Goal: Information Seeking & Learning: Learn about a topic

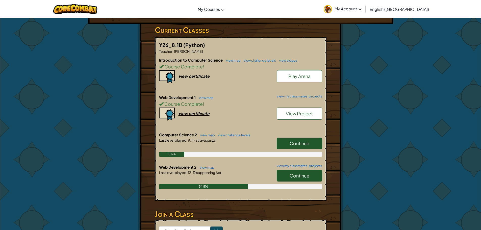
scroll to position [126, 0]
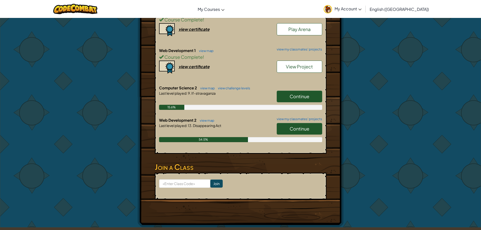
click at [302, 125] on link "Continue" at bounding box center [299, 129] width 45 height 12
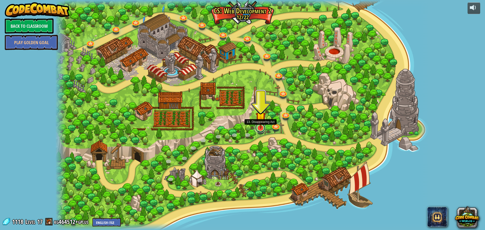
click at [257, 129] on link at bounding box center [260, 128] width 10 height 10
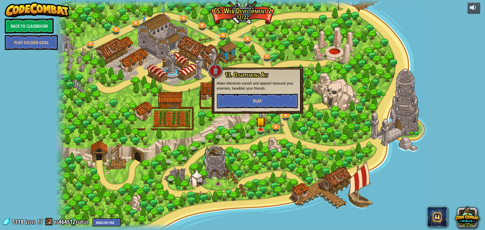
click at [269, 101] on button "Play" at bounding box center [257, 100] width 81 height 15
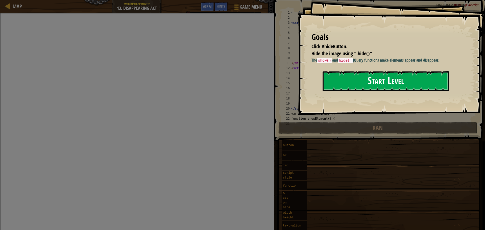
click at [353, 81] on button "Start Level" at bounding box center [386, 81] width 127 height 20
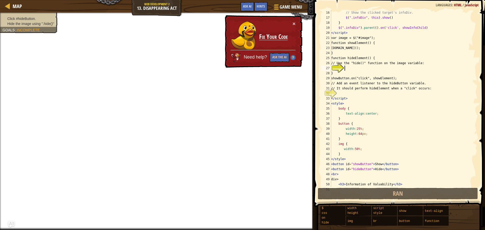
scroll to position [76, 0]
click at [296, 21] on div "× Fix Your Code Need help? Ask the AI" at bounding box center [263, 41] width 79 height 53
click at [293, 22] on button "×" at bounding box center [294, 23] width 3 height 5
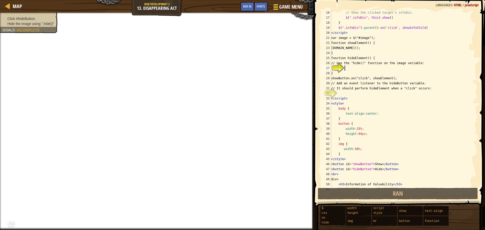
click at [281, 8] on span "Game Menu" at bounding box center [290, 7] width 23 height 7
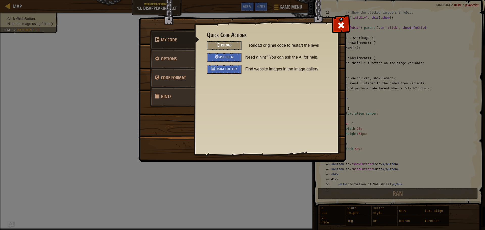
click at [221, 46] on span at bounding box center [220, 45] width 1 height 5
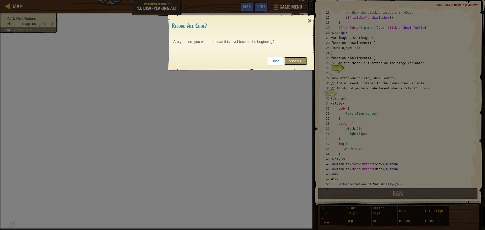
click at [305, 61] on link "Reload All" at bounding box center [295, 61] width 22 height 9
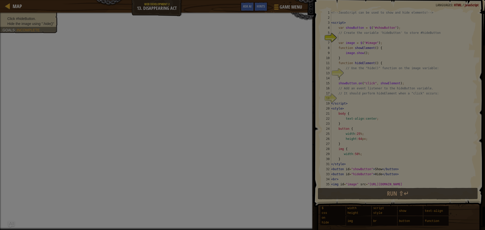
scroll to position [0, 0]
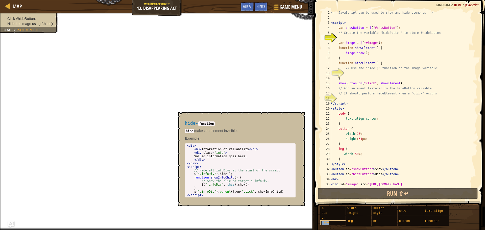
click at [330, 223] on div "hide" at bounding box center [344, 223] width 49 height 5
click at [279, 7] on span "Game Menu" at bounding box center [290, 7] width 23 height 7
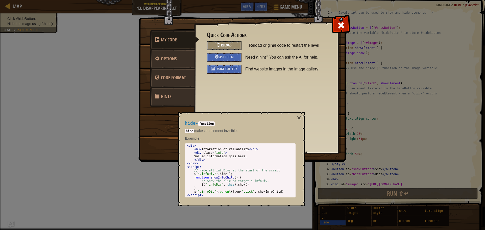
click at [233, 41] on div "Reload" at bounding box center [224, 45] width 35 height 9
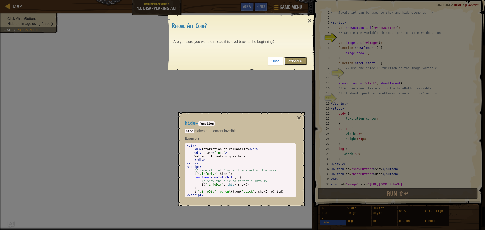
click at [300, 62] on link "Reload All" at bounding box center [295, 61] width 22 height 9
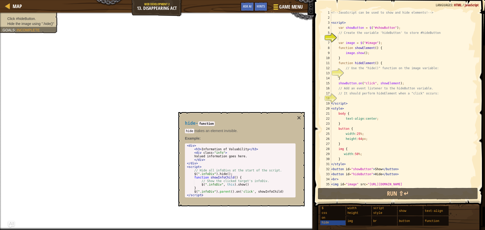
click at [278, 5] on span at bounding box center [275, 4] width 5 height 1
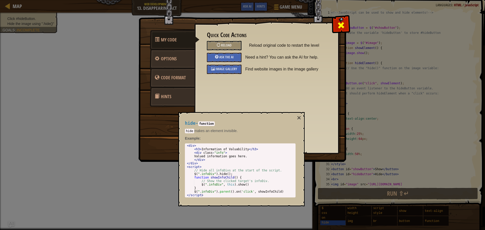
click at [347, 28] on div at bounding box center [341, 24] width 16 height 16
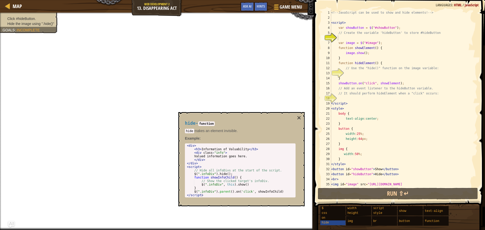
type textarea "$(".infoDiv").hide();"
drag, startPoint x: 191, startPoint y: 173, endPoint x: 229, endPoint y: 175, distance: 38.0
click at [229, 175] on div "< div > < h3 > Information of Valuability </ h3 > < div class = "info" > Valued…" at bounding box center [240, 174] width 109 height 60
paste textarea "$(".infoDiv").hide();"
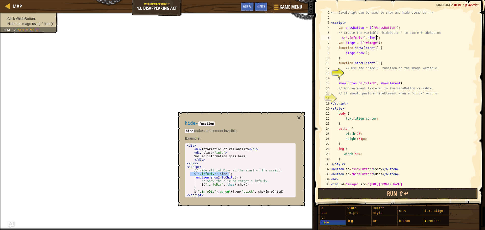
click at [331, 73] on div "13" at bounding box center [326, 73] width 10 height 5
type textarea "}"
click at [345, 74] on div "<!-- JavaScript can be used to show and hide elements! --> < script > var showB…" at bounding box center [402, 106] width 144 height 192
click at [436, 223] on span "function" at bounding box center [432, 222] width 15 height 4
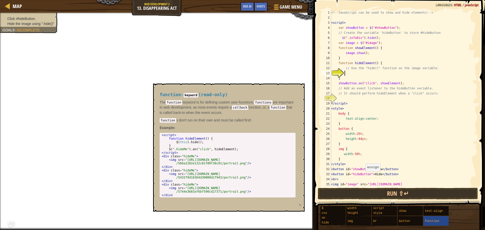
type textarea "$(".hideMe").on("click", hideElement);"
drag, startPoint x: 168, startPoint y: 149, endPoint x: 234, endPoint y: 151, distance: 66.7
click at [234, 151] on div "< script > function hideElement ( ) { $ ( this ) . hide ( ) ; } $ ( ".hideMe" )…" at bounding box center [228, 168] width 134 height 71
paste textarea "$(".hideMe").on("click", hideElement);"
type textarea "$(".hideMe").on("click", hideElement);"
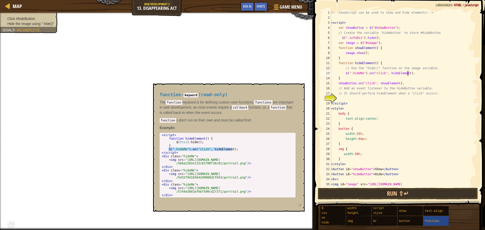
click at [338, 96] on div "<!-- JavaScript can be used to show and hide elements! --> < script > var showB…" at bounding box center [402, 106] width 144 height 192
click at [409, 209] on div "show" at bounding box center [422, 211] width 49 height 10
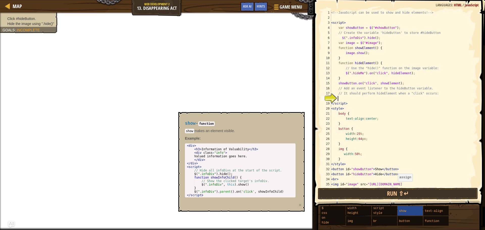
type textarea "$(".infoDiv", this).show()"
drag, startPoint x: 199, startPoint y: 184, endPoint x: 247, endPoint y: 186, distance: 47.3
click at [247, 186] on div "< div > < h3 > Information of Valuability </ h3 > < div class = "info" > Valued…" at bounding box center [240, 174] width 109 height 60
paste textarea "$(".infoDiv", this).show()"
type textarea "$(".infoDiv", this).show()"
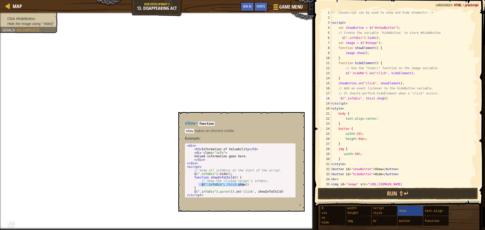
click at [277, 6] on div at bounding box center [275, 6] width 7 height 7
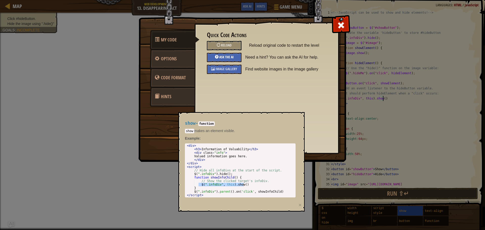
click at [236, 57] on div "Ask the AI" at bounding box center [224, 57] width 35 height 9
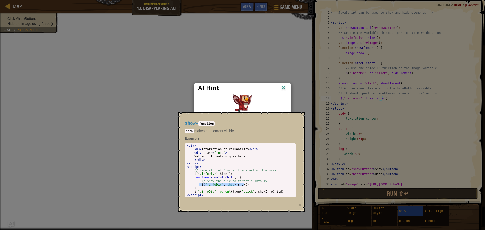
click at [293, 119] on div "show - function show makes an element visible. Example : $(".infoDiv", this).sh…" at bounding box center [240, 159] width 118 height 86
click at [299, 204] on button "×" at bounding box center [300, 204] width 3 height 5
click at [301, 206] on button "×" at bounding box center [300, 204] width 3 height 5
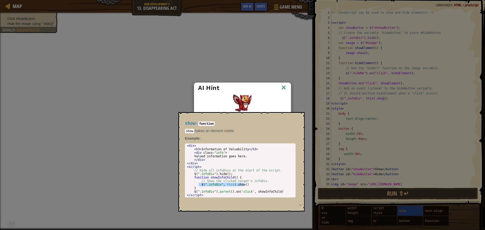
click at [316, 158] on div "AI Hint Need a hint? You can ask the AI for help. Ask the AI 10 AI Bot queries …" at bounding box center [242, 115] width 485 height 230
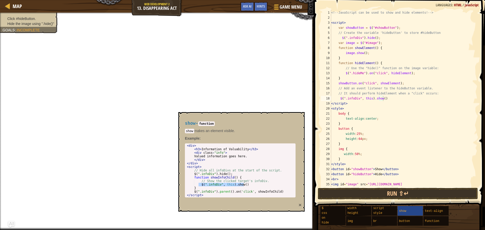
click at [300, 206] on button "×" at bounding box center [300, 204] width 3 height 5
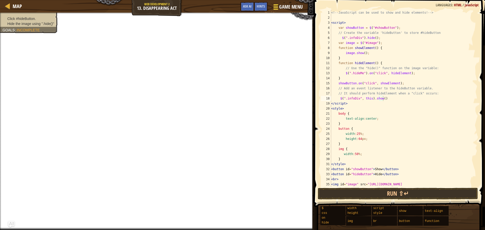
click at [281, 10] on span "Game Menu" at bounding box center [290, 7] width 23 height 7
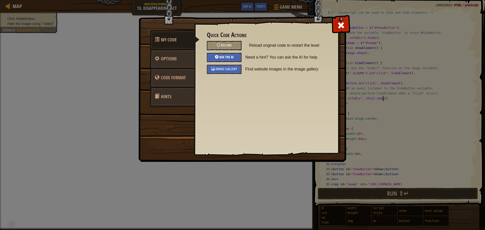
click at [239, 56] on div "Ask the AI" at bounding box center [224, 57] width 35 height 9
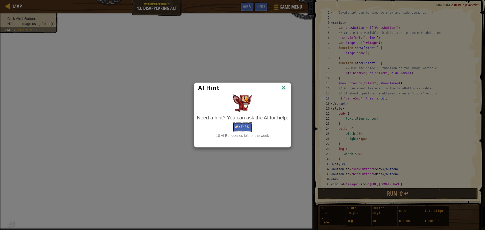
click at [245, 124] on button "Ask the AI" at bounding box center [242, 127] width 19 height 9
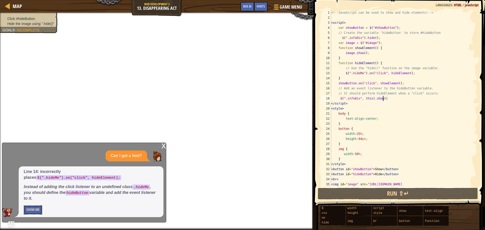
click at [31, 209] on button "Show Me" at bounding box center [33, 209] width 18 height 9
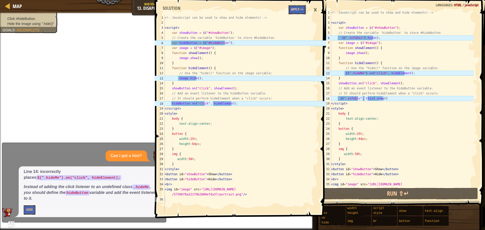
click at [295, 8] on button "Apply =>" at bounding box center [297, 9] width 17 height 9
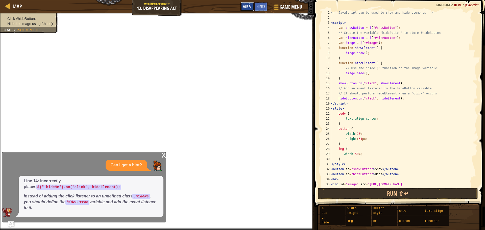
click at [249, 7] on span "Ask AI" at bounding box center [247, 6] width 9 height 5
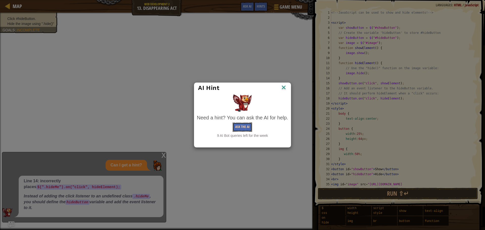
click at [245, 128] on button "Ask the AI" at bounding box center [242, 127] width 19 height 9
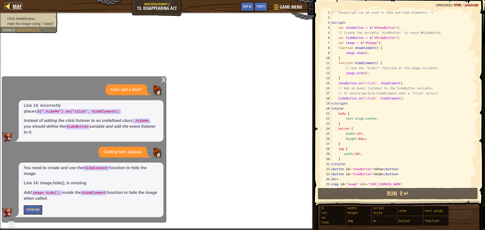
click at [12, 6] on link "Map" at bounding box center [16, 6] width 12 height 7
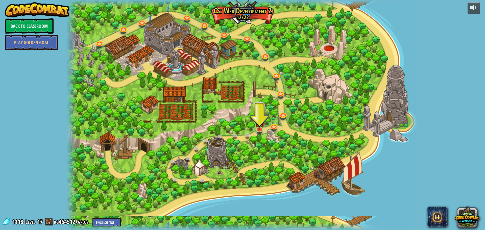
click at [44, 22] on link "Back to Classroom" at bounding box center [29, 25] width 49 height 15
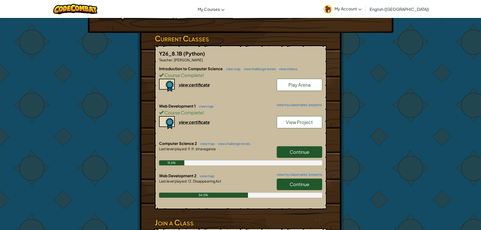
scroll to position [76, 0]
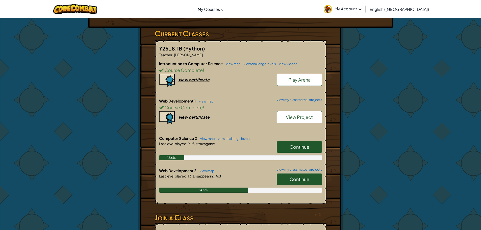
click at [288, 179] on link "Continue" at bounding box center [299, 180] width 45 height 12
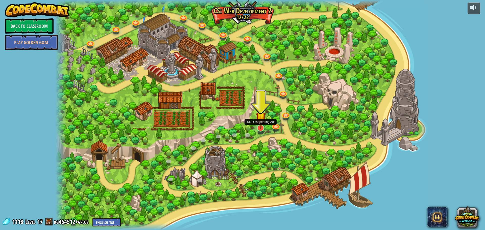
click at [261, 126] on img at bounding box center [261, 117] width 10 height 23
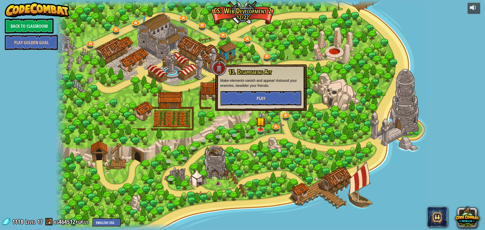
click at [274, 98] on button "Play" at bounding box center [260, 98] width 81 height 15
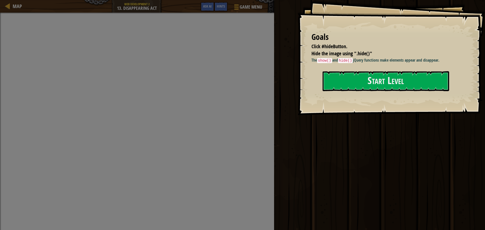
drag, startPoint x: 313, startPoint y: 45, endPoint x: 347, endPoint y: 51, distance: 34.2
click at [347, 51] on ul "Click #hideButton. Hide the image using ".hide()"" at bounding box center [385, 50] width 146 height 14
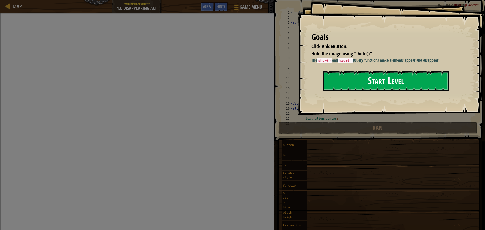
click at [365, 79] on button "Start Level" at bounding box center [386, 81] width 127 height 20
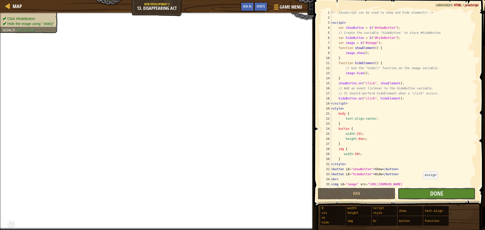
click at [427, 195] on button "Done" at bounding box center [437, 194] width 78 height 12
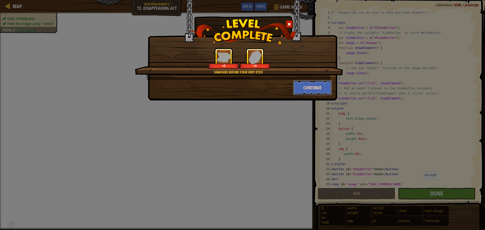
click at [307, 82] on button "Continue" at bounding box center [312, 87] width 39 height 15
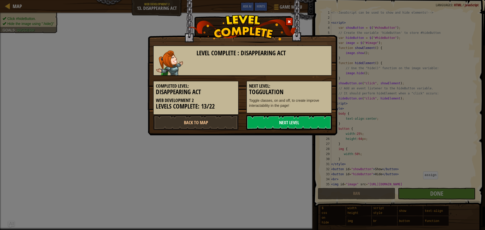
click at [297, 126] on link "Next Level" at bounding box center [289, 122] width 86 height 15
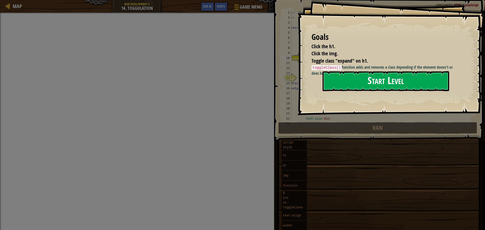
click at [332, 82] on button "Start Level" at bounding box center [386, 81] width 127 height 20
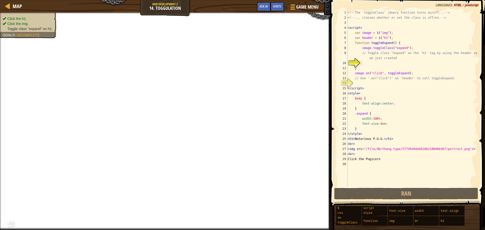
click at [390, 43] on div "<!-- The 'toggleClass' jQuery function turns on/off... --> <!-- ... classes whe…" at bounding box center [412, 103] width 131 height 187
click at [391, 42] on div "<!-- The 'toggleClass' jQuery function turns on/off... --> <!-- ... classes whe…" at bounding box center [412, 103] width 131 height 187
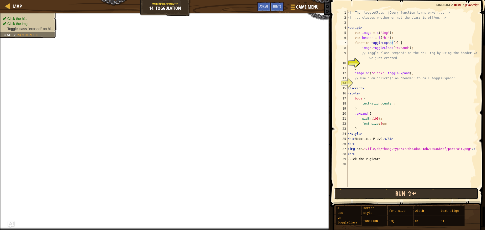
click at [408, 195] on button "Run ⇧↵" at bounding box center [406, 194] width 144 height 12
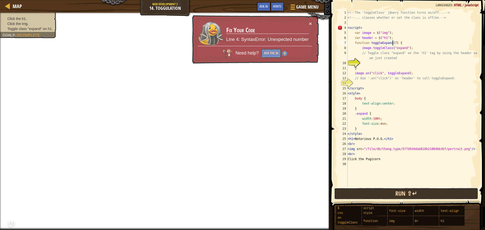
click at [408, 195] on button "Run ⇧↵" at bounding box center [406, 194] width 144 height 12
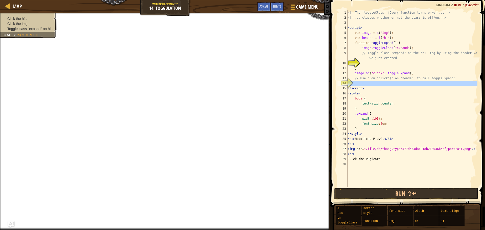
click at [348, 83] on div "14" at bounding box center [343, 83] width 10 height 5
type textarea "</script>"
click at [353, 84] on div "<!-- The 'toggleClass' jQuery function turns on/off... --> <!-- ... classes whe…" at bounding box center [412, 103] width 131 height 187
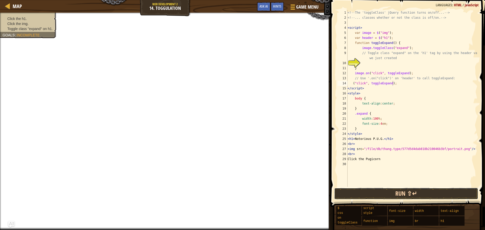
click at [370, 193] on button "Run ⇧↵" at bounding box center [406, 194] width 144 height 12
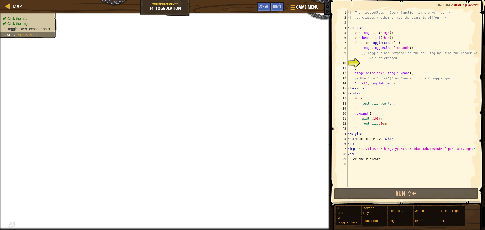
click at [365, 66] on div "<!-- The 'toggleClass' jQuery function turns on/off... --> <!-- ... classes whe…" at bounding box center [412, 103] width 131 height 187
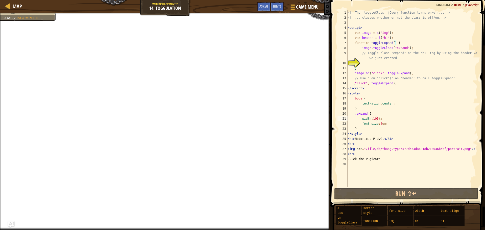
click at [376, 119] on div "<!-- The 'toggleClass' jQuery function turns on/off... --> <!-- ... classes whe…" at bounding box center [412, 103] width 131 height 187
click at [381, 47] on div "<!-- The 'toggleClass' jQuery function turns on/off... --> <!-- ... classes whe…" at bounding box center [412, 103] width 131 height 187
type textarea "image.toggleClass("expand");"
click at [389, 47] on div "<!-- The 'toggleClass' jQuery function turns on/off... --> <!-- ... classes whe…" at bounding box center [412, 103] width 131 height 187
click at [360, 65] on div "<!-- The 'toggleClass' jQuery function turns on/off... --> <!-- ... classes whe…" at bounding box center [412, 103] width 131 height 187
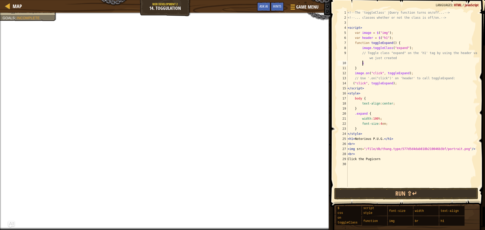
scroll to position [2, 1]
type textarea "i"
type textarea "<"
drag, startPoint x: 364, startPoint y: 149, endPoint x: 460, endPoint y: 150, distance: 95.3
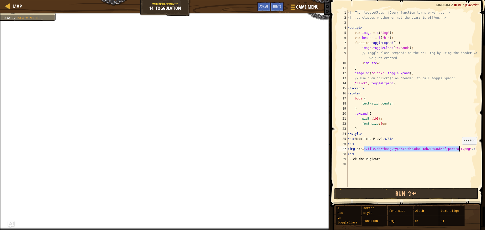
click at [460, 150] on div "<!-- The 'toggleClass' jQuery function turns on/off... --> <!-- ... classes whe…" at bounding box center [412, 103] width 131 height 187
paste textarea "$(".infoDiv", this).show()"
type textarea "<img src=" $(".infoDiv", this).show()"/>"
click at [298, 8] on span "Game Menu" at bounding box center [307, 7] width 23 height 7
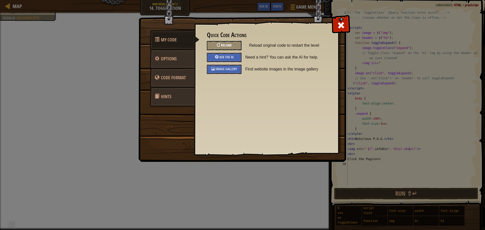
click at [232, 47] on div "Reload" at bounding box center [224, 45] width 35 height 9
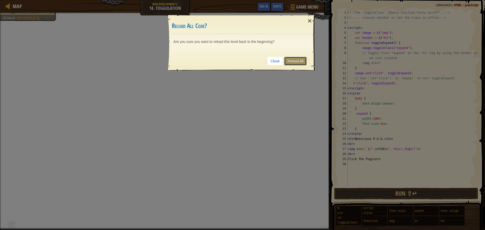
click at [300, 64] on link "Reload All" at bounding box center [295, 61] width 22 height 9
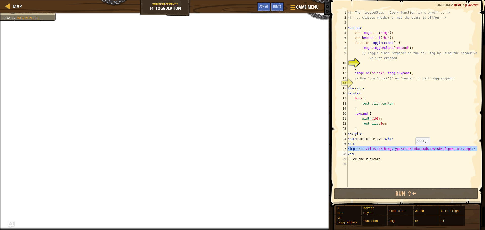
drag, startPoint x: 347, startPoint y: 148, endPoint x: 413, endPoint y: 150, distance: 65.5
click at [413, 150] on div "1 2 3 4 5 6 7 8 9 10 11 12 13 14 15 16 17 18 19 20 21 22 23 24 25 26 27 28 29 3…" at bounding box center [407, 98] width 141 height 177
type textarea "<img src="/file/db/thang.type/577d5d4dab818b210046b3bf/portrait.png"/> <br>"
drag, startPoint x: 359, startPoint y: 62, endPoint x: 328, endPoint y: 94, distance: 44.8
click at [328, 94] on div at bounding box center [328, 115] width 1 height 230
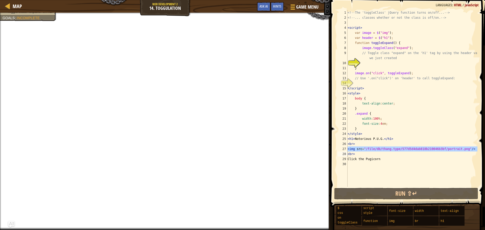
click at [361, 63] on div "<!-- The 'toggleClass' jQuery function turns on/off... --> <!-- ... classes whe…" at bounding box center [412, 103] width 131 height 187
paste textarea
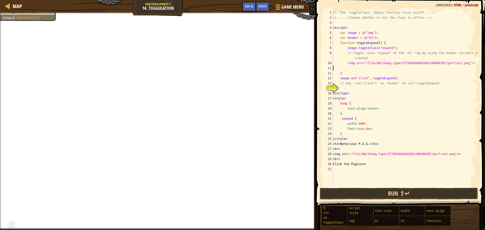
click at [347, 69] on div "<!-- The 'toggleClass' jQuery function turns on/off... --> <!-- ... classes whe…" at bounding box center [405, 103] width 146 height 187
click at [343, 88] on div "<!-- The 'toggleClass' jQuery function turns on/off... --> <!-- ... classes whe…" at bounding box center [405, 103] width 146 height 187
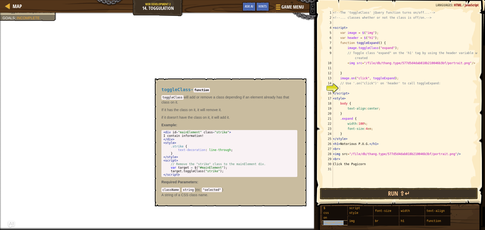
click at [324, 223] on span "toggleClass" at bounding box center [333, 223] width 20 height 4
type textarea "target.toggleClass("strike");"
drag, startPoint x: 170, startPoint y: 171, endPoint x: 221, endPoint y: 171, distance: 51.3
click at [221, 171] on div "< div id = "mainElement" class = "strike" > I contain information! </ div > < s…" at bounding box center [229, 157] width 134 height 53
paste textarea "target.toggleClass("strike");"
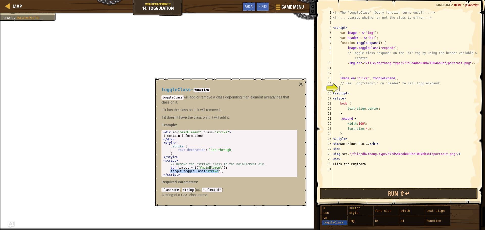
type textarea "target.toggleClass("strike");"
click at [374, 190] on button "Run ⇧↵" at bounding box center [399, 194] width 158 height 12
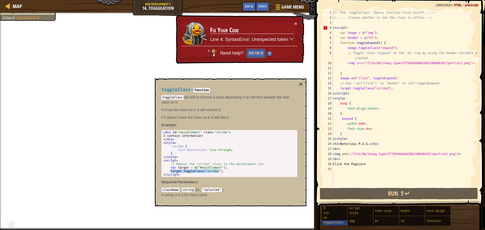
click at [258, 55] on button "Ask the AI" at bounding box center [255, 53] width 19 height 9
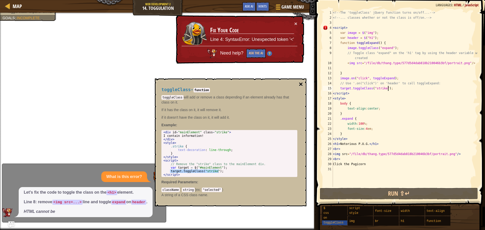
click at [299, 85] on button "×" at bounding box center [301, 84] width 4 height 7
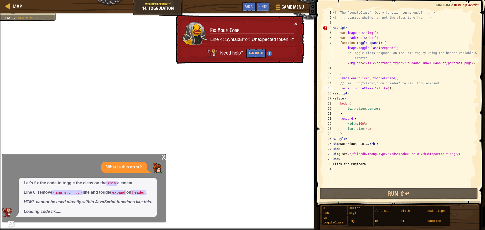
click at [296, 22] on button "×" at bounding box center [295, 23] width 3 height 5
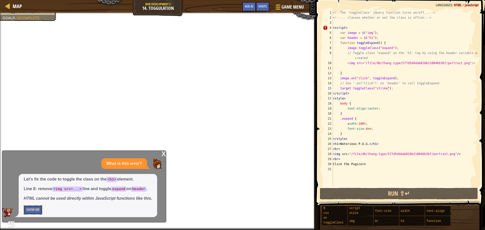
click at [37, 207] on button "Show Me" at bounding box center [33, 209] width 18 height 9
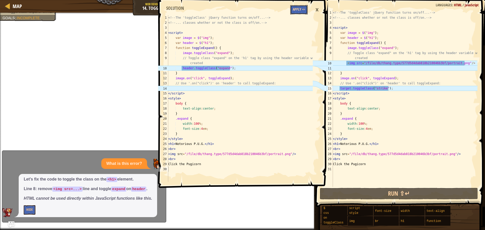
click at [297, 9] on button "Apply =>" at bounding box center [298, 9] width 17 height 9
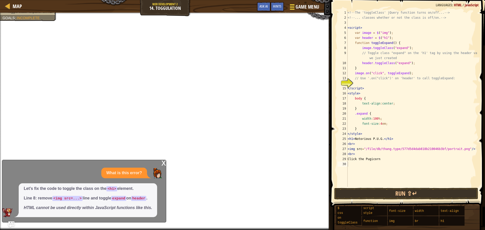
click at [290, 7] on span at bounding box center [292, 7] width 5 height 1
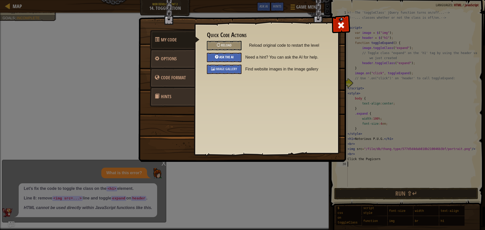
click at [212, 61] on div "Ask the AI" at bounding box center [224, 57] width 35 height 9
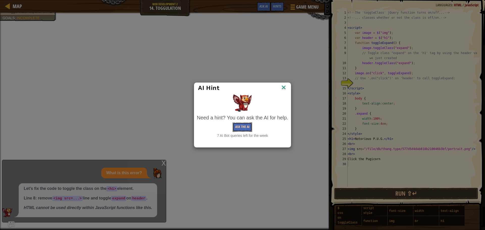
click at [246, 127] on button "Ask the AI" at bounding box center [242, 127] width 19 height 9
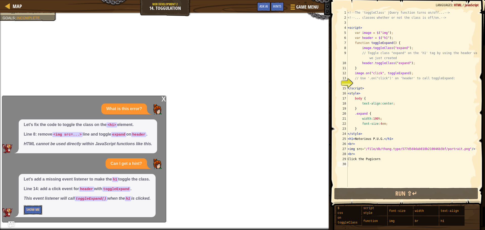
click at [27, 212] on button "Show Me" at bounding box center [33, 209] width 18 height 9
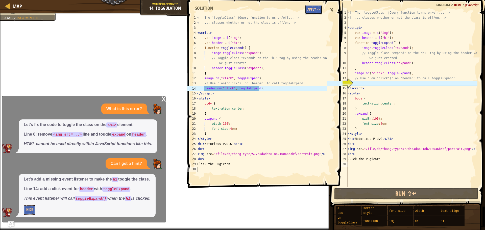
click at [309, 8] on button "Apply =>" at bounding box center [313, 9] width 17 height 9
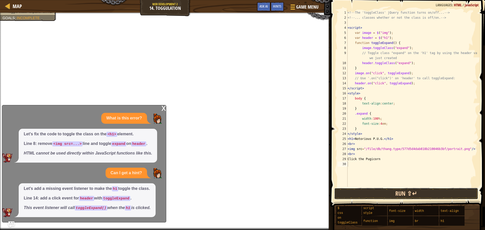
click at [366, 197] on button "Run ⇧↵" at bounding box center [406, 194] width 144 height 12
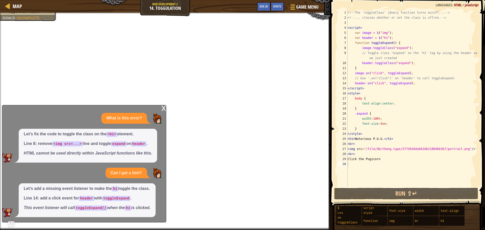
click at [165, 109] on div "x" at bounding box center [163, 107] width 5 height 5
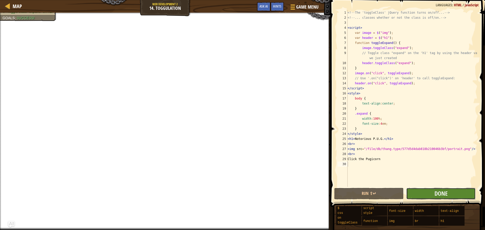
click at [448, 196] on button "Done" at bounding box center [440, 194] width 69 height 12
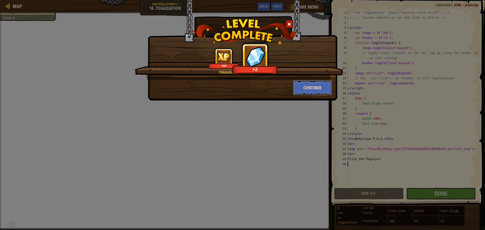
click at [307, 83] on button "Continue" at bounding box center [312, 87] width 39 height 15
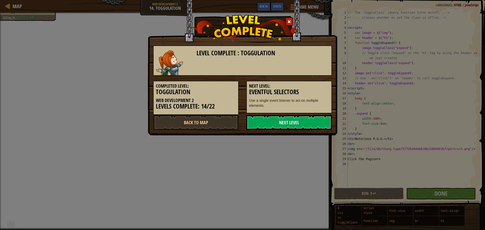
click at [289, 120] on link "Next Level" at bounding box center [289, 122] width 86 height 15
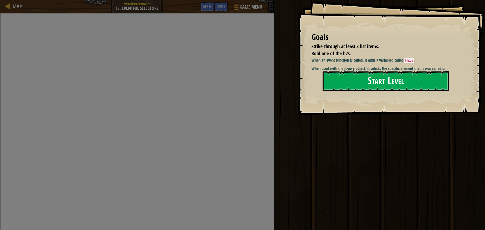
click at [360, 79] on button "Start Level" at bounding box center [386, 81] width 127 height 20
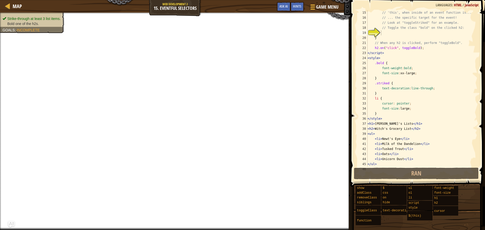
scroll to position [56, 0]
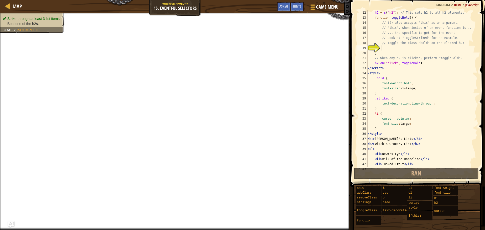
click at [381, 48] on div "h2 = $ ( "h2" ) ; // This sets h2 to all h2 elements. function toggleBold ( ) {…" at bounding box center [420, 93] width 107 height 167
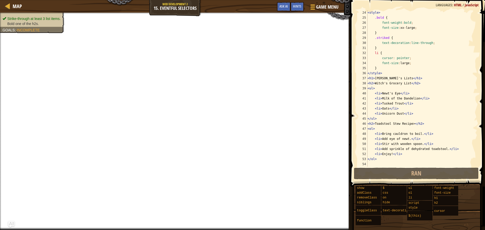
scroll to position [116, 0]
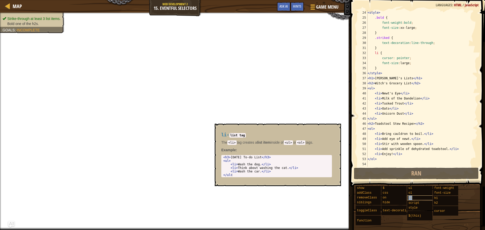
click at [417, 197] on div "li" at bounding box center [431, 198] width 49 height 5
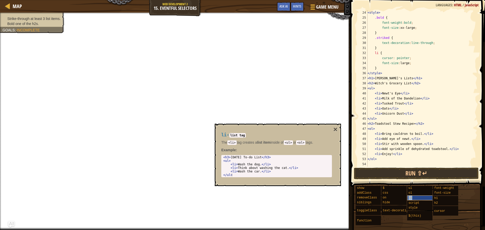
click at [421, 199] on div "li" at bounding box center [431, 198] width 49 height 5
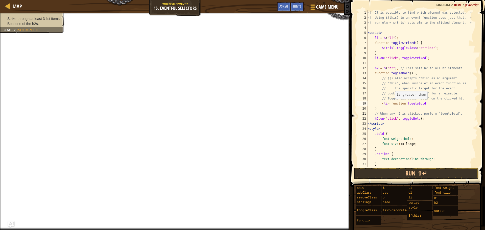
scroll to position [2, 4]
click at [388, 103] on div "<!-- It is possible to find which element was selected. --> <!-- Using $(this) …" at bounding box center [420, 93] width 107 height 167
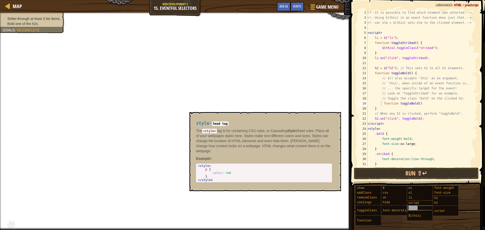
click at [410, 208] on span "style" at bounding box center [413, 208] width 9 height 4
click at [385, 108] on div "<!-- It is possible to find which element was selected. --> <!-- Using $(this) …" at bounding box center [420, 93] width 107 height 167
click at [402, 106] on div "<!-- It is possible to find which element was selected. --> <!-- Using $(this) …" at bounding box center [420, 93] width 107 height 167
click at [410, 108] on div "<!-- It is possible to find which element was selected. --> <!-- Using $(this) …" at bounding box center [420, 93] width 107 height 167
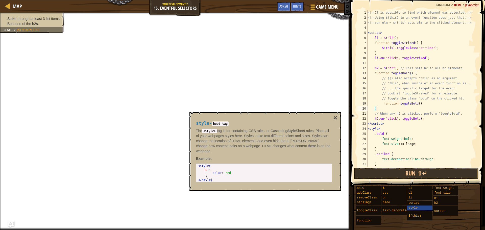
click at [423, 105] on div "<!-- It is possible to find which element was selected. --> <!-- Using $(this) …" at bounding box center [420, 93] width 107 height 167
type textarea ")"
type textarea "<style>"
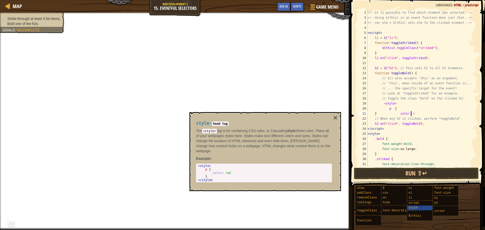
scroll to position [2, 3]
type textarea "} color: red"
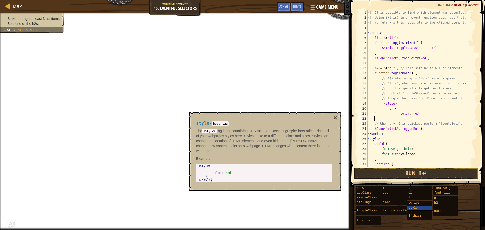
type textarea "// When any h2 is clicked, perform "toggleBold"."
click at [335, 117] on button "×" at bounding box center [335, 117] width 4 height 7
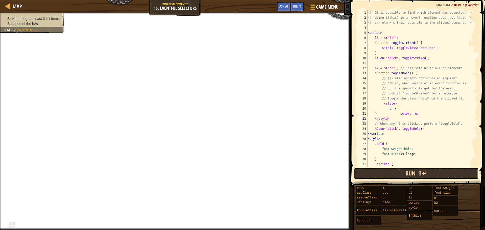
click at [410, 172] on button "Run ⇧↵" at bounding box center [416, 174] width 125 height 12
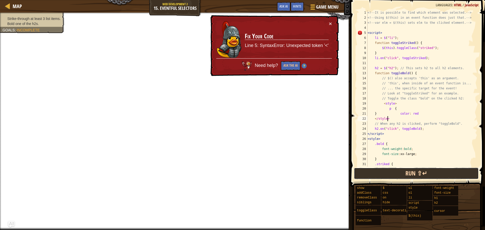
click at [410, 172] on button "Run ⇧↵" at bounding box center [416, 174] width 125 height 12
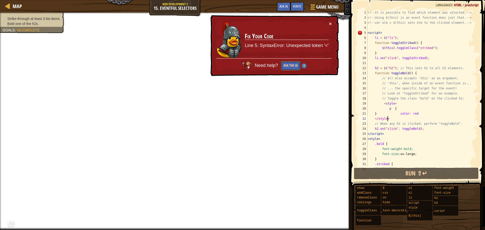
click at [293, 66] on button "Ask the AI" at bounding box center [290, 66] width 20 height 10
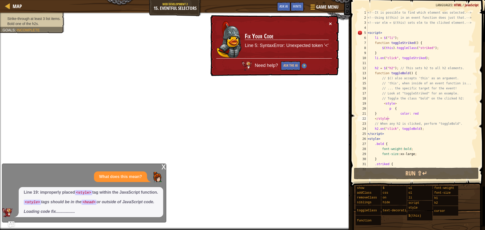
click at [331, 23] on button "×" at bounding box center [330, 23] width 3 height 5
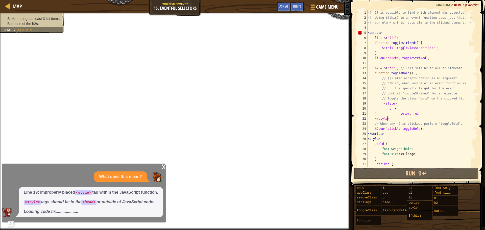
scroll to position [2, 2]
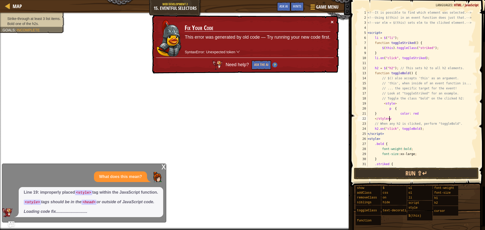
type textarea "</style>w"
click at [331, 21] on button "×" at bounding box center [332, 22] width 3 height 5
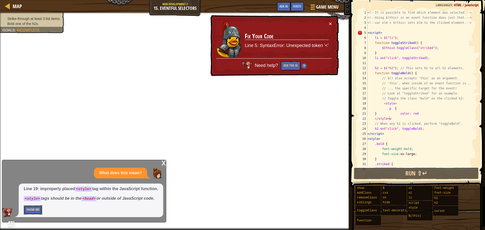
click at [39, 212] on button "Show Me" at bounding box center [33, 209] width 18 height 9
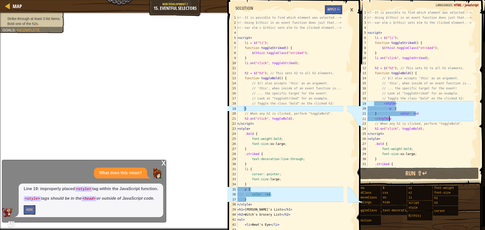
click at [330, 8] on button "Apply =>" at bounding box center [333, 9] width 17 height 9
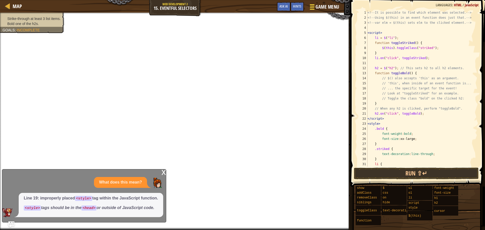
click at [312, 8] on div at bounding box center [312, 6] width 7 height 7
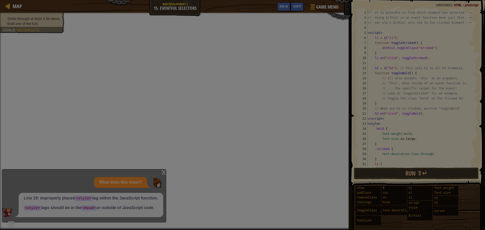
scroll to position [2, 0]
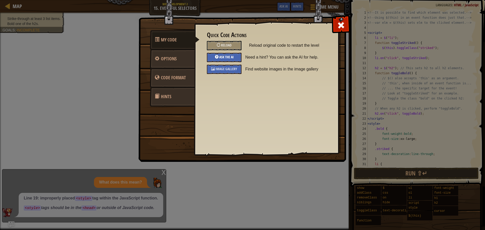
click at [225, 54] on div "Ask the AI" at bounding box center [224, 57] width 35 height 9
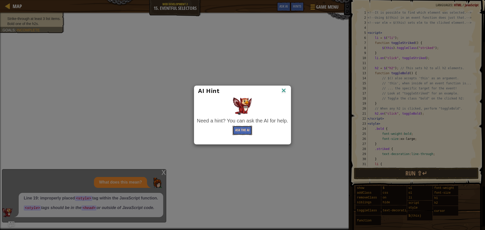
click at [241, 132] on button "Ask the AI" at bounding box center [242, 130] width 19 height 9
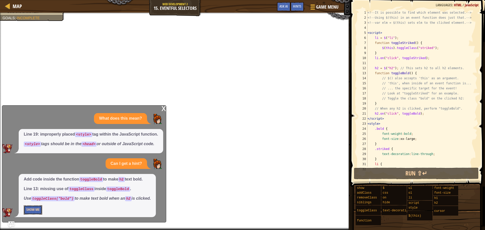
click at [37, 211] on button "Show Me" at bounding box center [33, 209] width 18 height 9
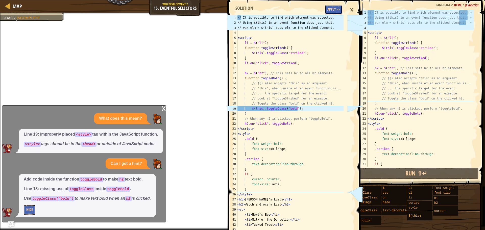
click at [333, 8] on button "Apply =>" at bounding box center [333, 9] width 17 height 9
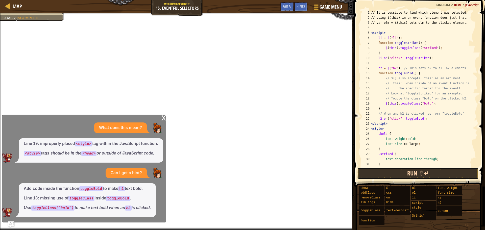
click at [418, 176] on button "Run ⇧↵" at bounding box center [417, 174] width 121 height 12
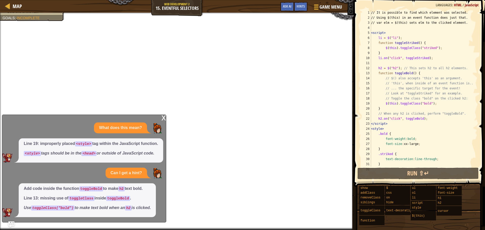
click at [162, 115] on div "x" at bounding box center [163, 117] width 5 height 5
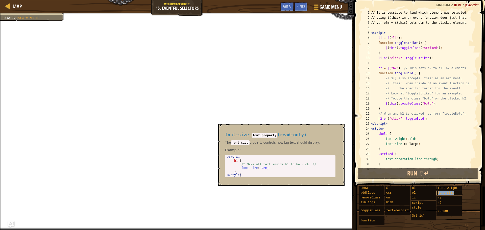
click at [447, 193] on span "font-size" at bounding box center [446, 193] width 16 height 4
click at [415, 207] on span "style" at bounding box center [416, 208] width 9 height 4
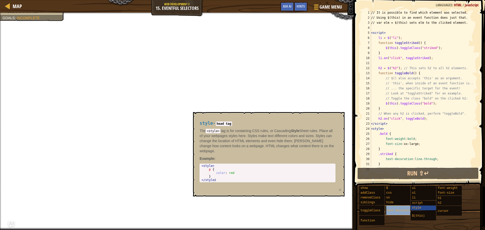
click at [396, 213] on div "text-decoration" at bounding box center [409, 211] width 49 height 10
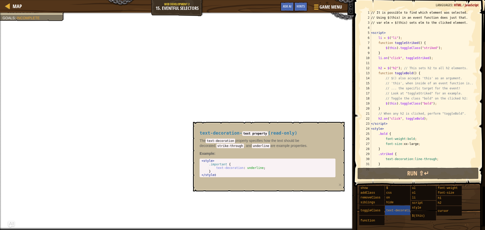
click at [389, 125] on div "// It is possible to find which element was selected. // Using $(this) in an ev…" at bounding box center [422, 93] width 104 height 167
click at [386, 130] on div "// It is possible to find which element was selected. // Using $(this) in an ev…" at bounding box center [422, 93] width 104 height 167
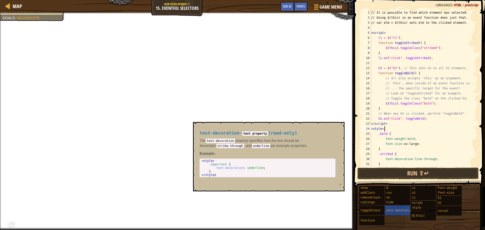
type textarea "<style>"
type textarea ".important {"
type textarea "text-decoration: underline;"
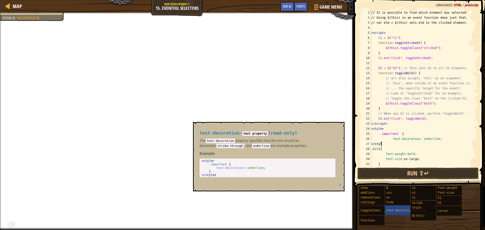
scroll to position [2, 1]
type textarea "</style>"
click at [433, 175] on button "Run ⇧↵" at bounding box center [417, 174] width 121 height 12
click at [402, 175] on button "Run ⇧↵" at bounding box center [417, 174] width 121 height 12
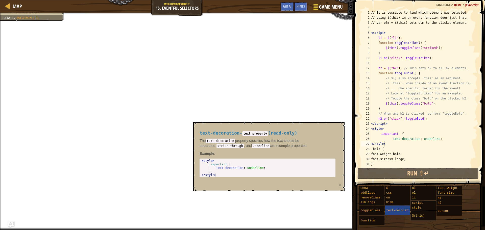
click at [312, 6] on button "Game Menu" at bounding box center [327, 8] width 37 height 12
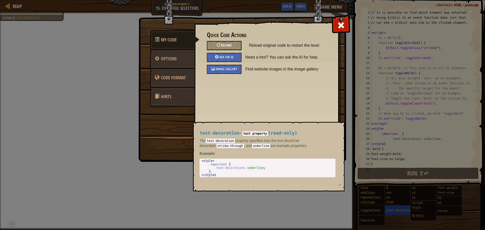
click at [227, 44] on span "Reload" at bounding box center [226, 45] width 11 height 5
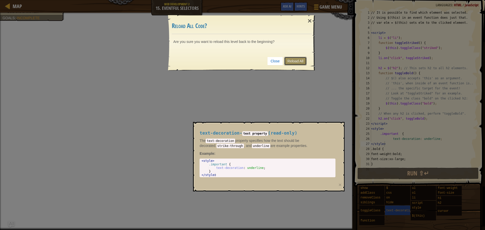
click at [297, 61] on link "Reload All" at bounding box center [295, 61] width 22 height 9
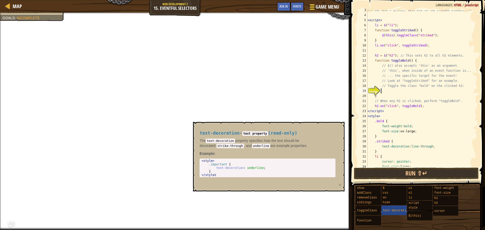
click at [315, 10] on div at bounding box center [312, 6] width 7 height 7
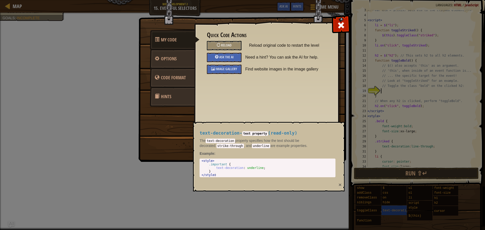
click at [339, 185] on button "×" at bounding box center [340, 184] width 3 height 5
click at [340, 185] on button "×" at bounding box center [340, 184] width 3 height 5
click at [342, 23] on span at bounding box center [341, 25] width 8 height 8
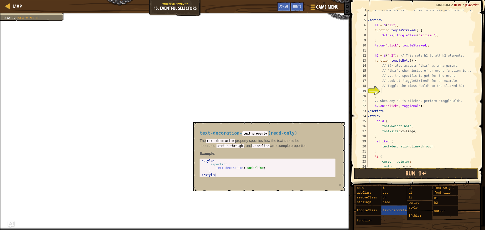
click at [338, 188] on div "text-decoration - text property ( read-only ) The text-decoration property spec…" at bounding box center [269, 156] width 152 height 69
click at [340, 182] on button "×" at bounding box center [340, 184] width 3 height 5
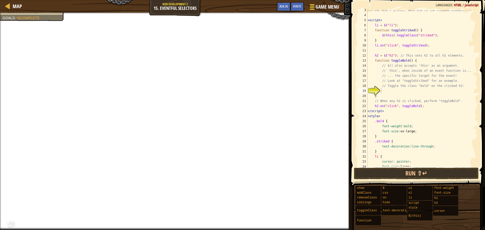
click at [311, 10] on div at bounding box center [312, 6] width 7 height 7
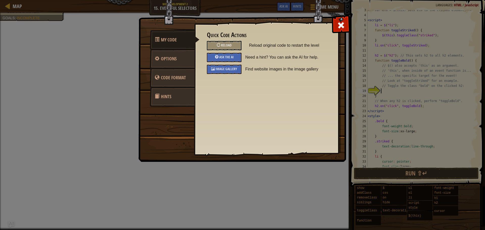
click at [166, 101] on link "Hints" at bounding box center [172, 97] width 45 height 20
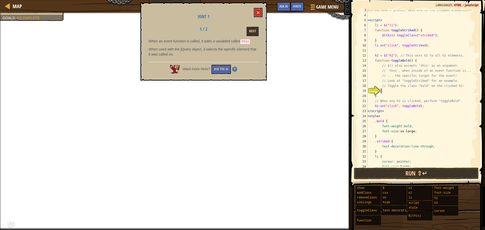
click at [258, 7] on div "Hint 1 1 / 2 Next When an event function is called, it adds a variabled called …" at bounding box center [203, 42] width 126 height 78
click at [258, 9] on button at bounding box center [258, 12] width 9 height 9
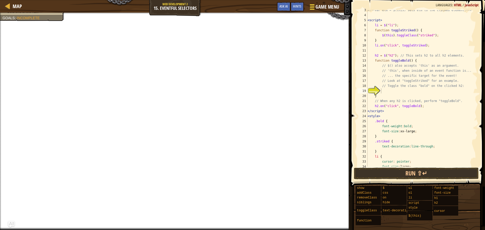
click at [312, 8] on div at bounding box center [312, 6] width 7 height 7
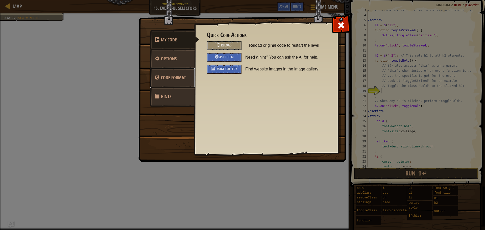
click at [164, 75] on span "Code Format" at bounding box center [173, 78] width 25 height 6
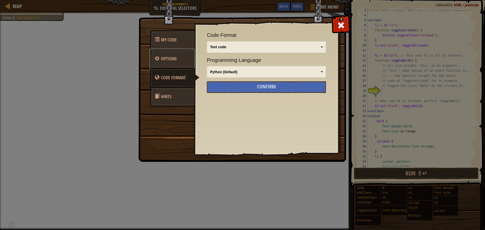
click at [182, 63] on link "Options" at bounding box center [172, 59] width 45 height 20
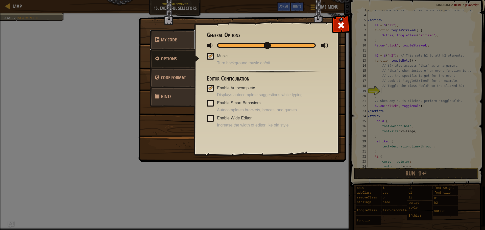
click at [177, 40] on link "My Code" at bounding box center [172, 40] width 45 height 20
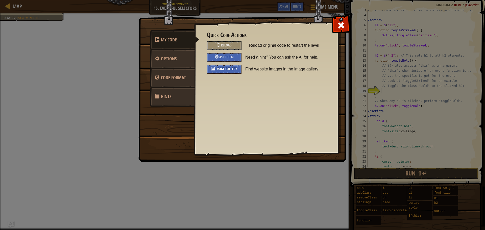
click at [219, 69] on span "Image Gallery" at bounding box center [227, 68] width 22 height 5
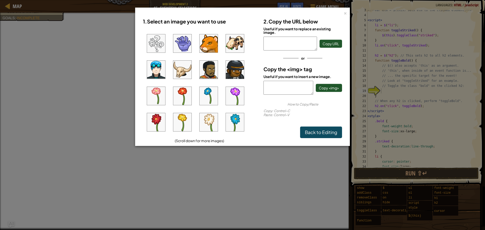
scroll to position [76, 0]
click at [231, 67] on img at bounding box center [235, 69] width 18 height 18
click at [330, 89] on span "Copy <img>" at bounding box center [329, 88] width 20 height 5
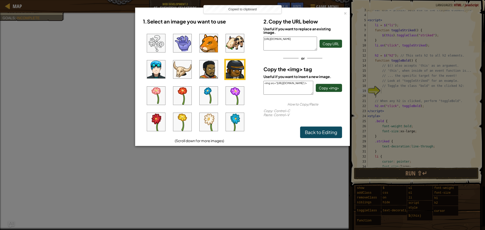
click at [347, 13] on div "× 1. Select an image you want to use (Scroll down for more images) 2. Copy the …" at bounding box center [242, 77] width 215 height 138
click at [345, 13] on div "×" at bounding box center [346, 12] width 4 height 5
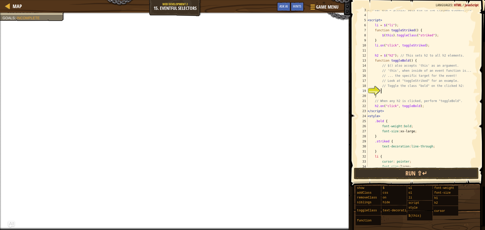
scroll to position [2, 0]
paste textarea "<img src="[URL][DOMAIN_NAME]"/>"
type textarea "<img src="[URL][DOMAIN_NAME]"/>"
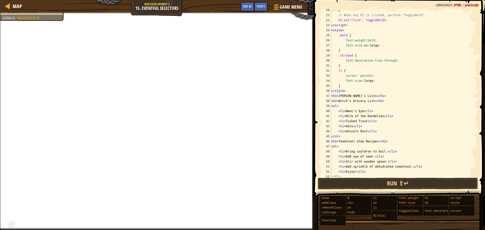
scroll to position [111, 0]
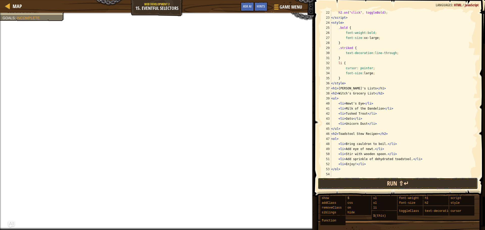
click at [369, 181] on button "Run ⇧↵" at bounding box center [398, 184] width 160 height 12
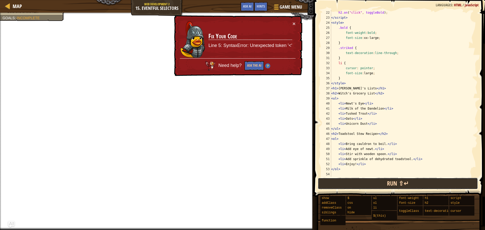
click at [369, 181] on button "Run ⇧↵" at bounding box center [398, 184] width 160 height 12
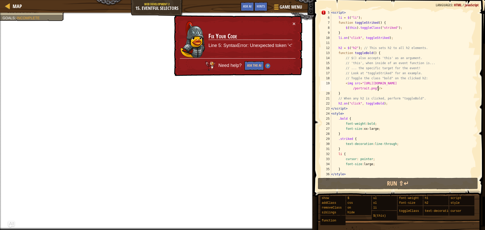
scroll to position [0, 0]
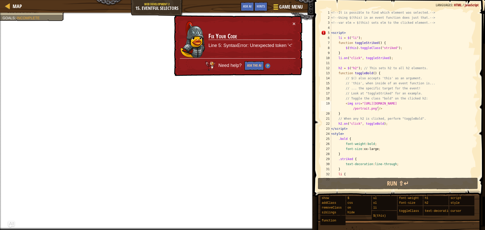
click at [274, 8] on div at bounding box center [275, 6] width 7 height 7
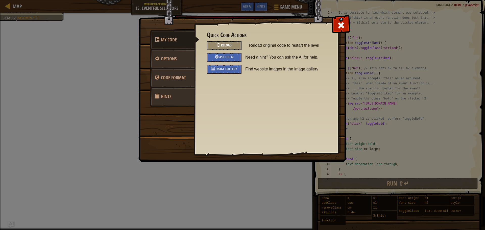
click at [236, 47] on div "Reload" at bounding box center [224, 45] width 35 height 9
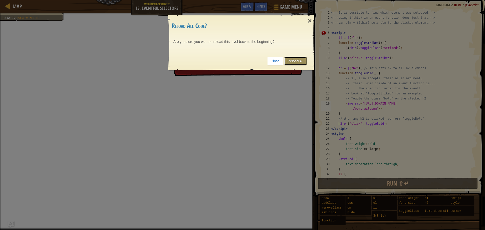
click at [298, 61] on link "Reload All" at bounding box center [295, 61] width 22 height 9
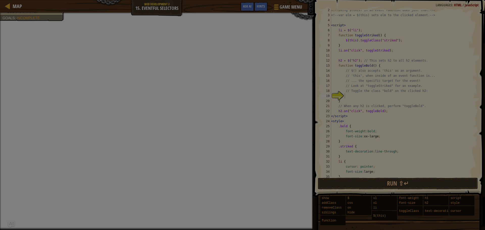
scroll to position [8, 0]
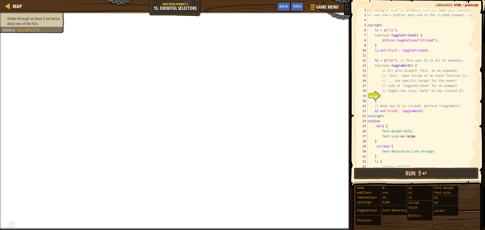
click at [33, 23] on span "Bold one of the h2s." at bounding box center [23, 24] width 32 height 4
click at [381, 96] on div "<!-- Using $(this) in an event function does just that. --> <!-- var elm = $(th…" at bounding box center [420, 91] width 107 height 167
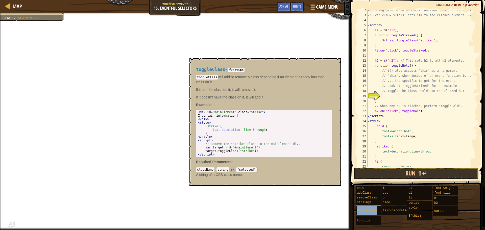
click at [368, 207] on div "toggleClass" at bounding box center [380, 211] width 49 height 10
click at [203, 74] on div "toggleClass - function toggleClass will add or remove a class depending if an e…" at bounding box center [264, 122] width 143 height 120
click at [371, 202] on div "siblings" at bounding box center [380, 202] width 49 height 5
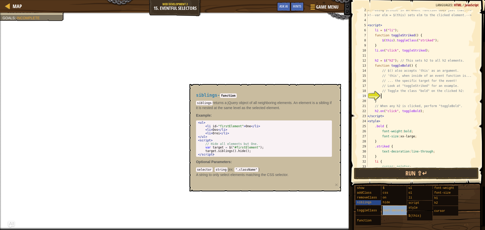
click at [394, 209] on span "text-decoration" at bounding box center [396, 211] width 27 height 4
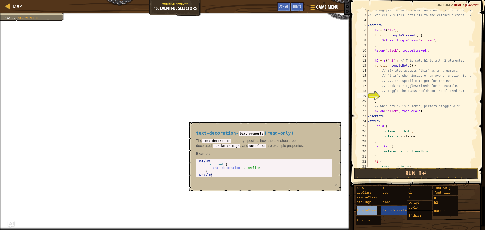
click at [366, 208] on div "toggleClass" at bounding box center [380, 211] width 49 height 10
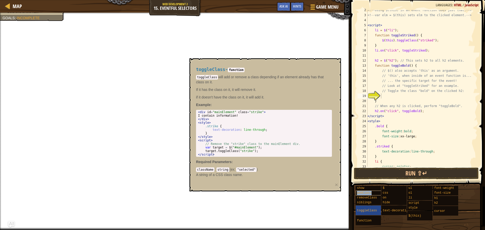
click at [364, 193] on span "addClass" at bounding box center [364, 193] width 15 height 4
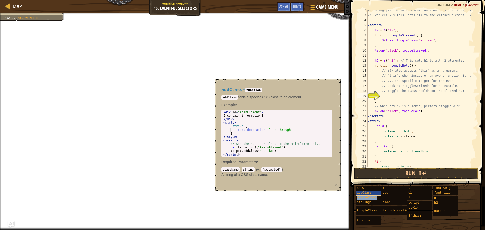
click at [365, 196] on div "removeClass" at bounding box center [380, 198] width 49 height 5
click at [366, 202] on span "siblings" at bounding box center [364, 203] width 15 height 4
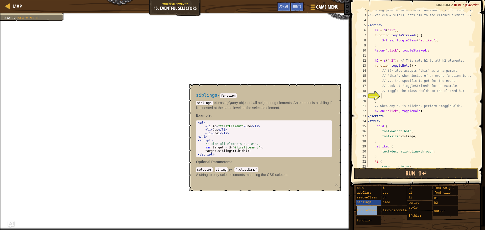
click at [374, 211] on span "toggleClass" at bounding box center [367, 211] width 20 height 4
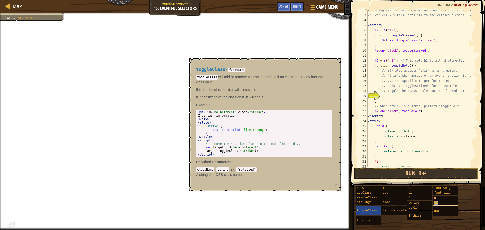
click at [454, 201] on div "h2" at bounding box center [457, 203] width 49 height 5
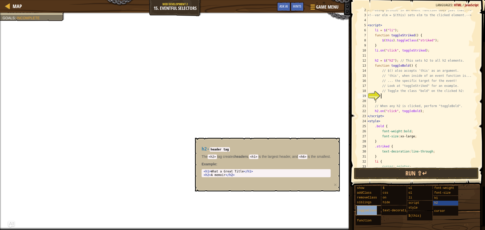
click at [376, 210] on div "toggleClass" at bounding box center [380, 211] width 49 height 10
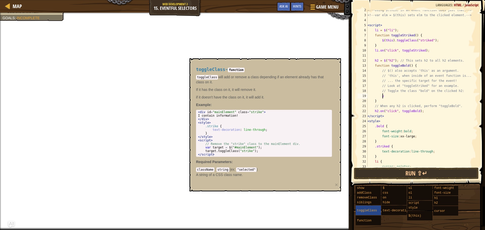
scroll to position [2, 1]
type textarea "y"
type textarea "target.toggleClass("strike");"
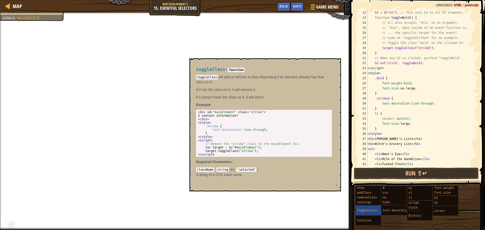
scroll to position [0, 0]
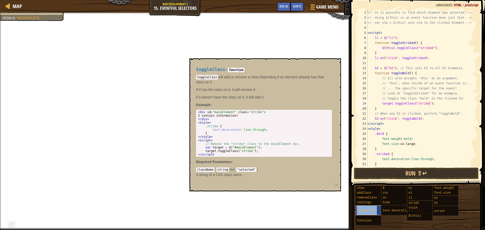
click at [370, 213] on div "toggleClass" at bounding box center [380, 211] width 49 height 10
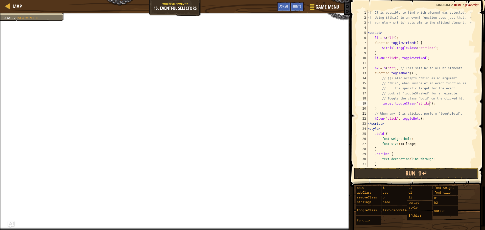
click at [316, 8] on span "Game Menu" at bounding box center [327, 7] width 23 height 7
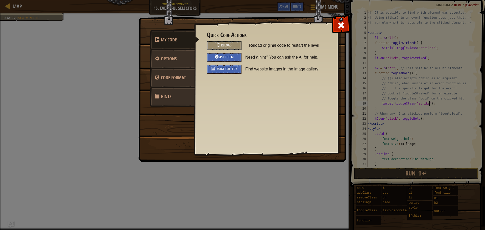
click at [229, 53] on div "Ask the AI" at bounding box center [224, 57] width 35 height 9
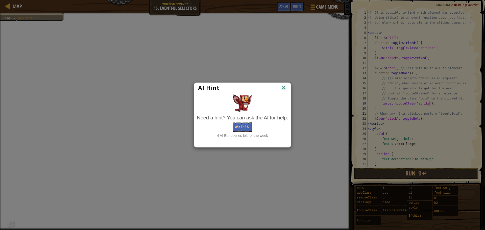
click at [244, 121] on div "Need a hint? You can ask the AI for help." at bounding box center [242, 117] width 91 height 7
click at [242, 126] on button "Ask the AI" at bounding box center [242, 127] width 19 height 9
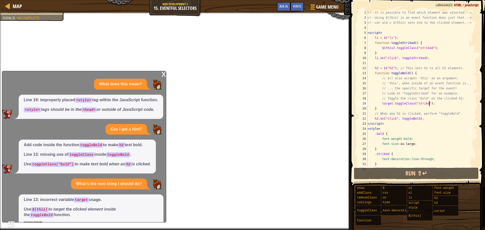
scroll to position [22, 0]
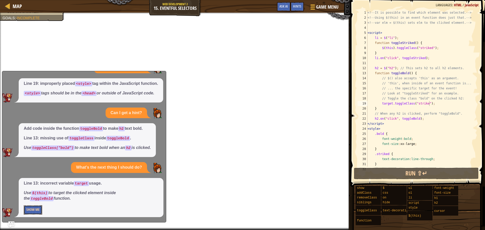
click at [26, 210] on button "Show Me" at bounding box center [33, 209] width 18 height 9
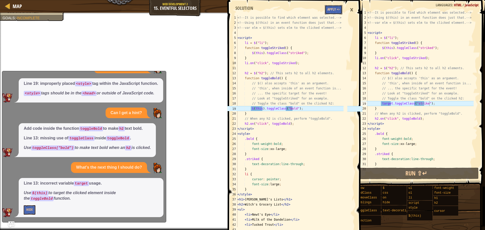
click at [334, 10] on button "Apply =>" at bounding box center [333, 9] width 17 height 9
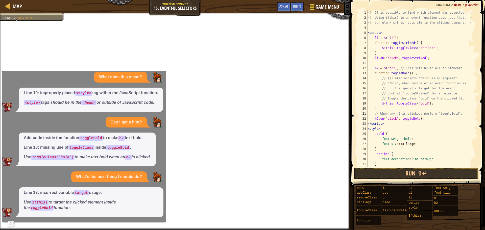
click at [313, 8] on div at bounding box center [312, 6] width 7 height 7
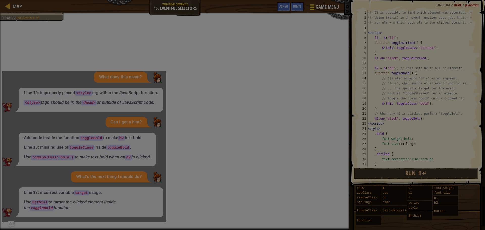
scroll to position [2, 0]
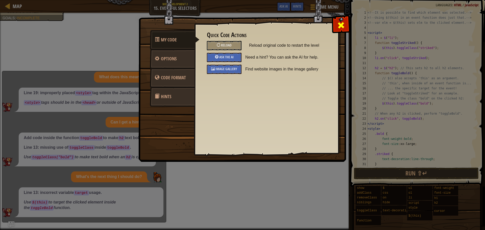
click at [348, 25] on div at bounding box center [341, 24] width 16 height 16
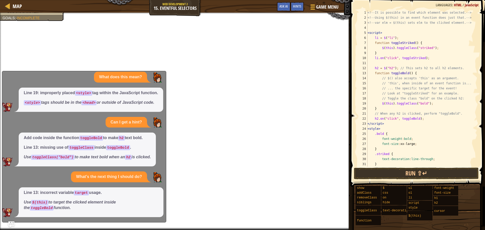
scroll to position [0, 0]
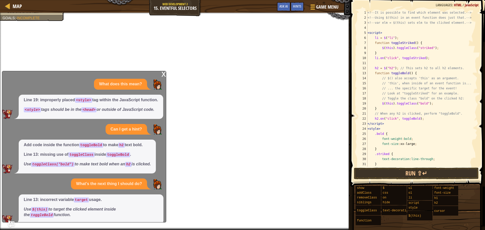
click at [165, 75] on div "x" at bounding box center [163, 73] width 5 height 5
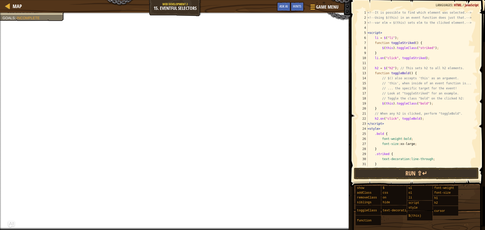
click at [386, 67] on div "<!-- It is possible to find which element was selected. --> <!-- Using $(this) …" at bounding box center [420, 93] width 107 height 167
click at [391, 67] on div "<!-- It is possible to find which element was selected. --> <!-- Using $(this) …" at bounding box center [420, 93] width 107 height 167
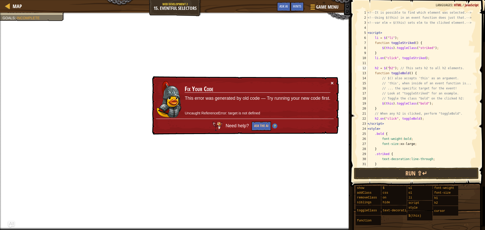
click at [333, 81] on button "×" at bounding box center [332, 83] width 3 height 5
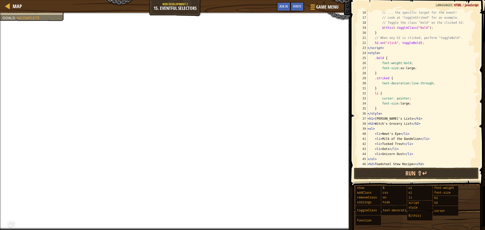
scroll to position [76, 0]
click at [377, 43] on div "// ... the specific target for the event! // Look at "toggleStriked" for an exa…" at bounding box center [420, 93] width 107 height 167
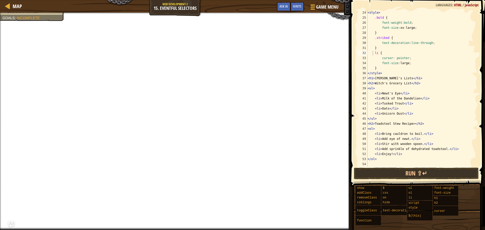
scroll to position [116, 0]
drag, startPoint x: 412, startPoint y: 82, endPoint x: 405, endPoint y: 88, distance: 9.0
click at [405, 88] on div "< style > .bold { font-weight : bold ; font-size : xx-large ; } .striked { text…" at bounding box center [420, 93] width 107 height 167
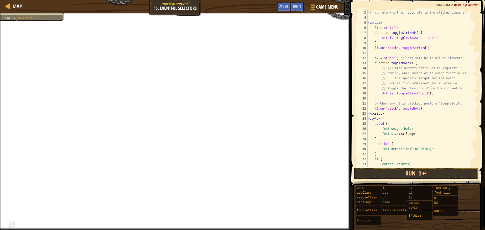
scroll to position [0, 0]
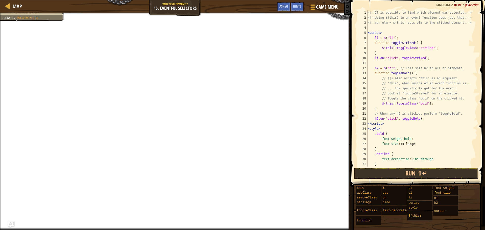
type textarea "h2 = $("h2"); // This sets h2 to all h2 elements."
drag, startPoint x: 389, startPoint y: 67, endPoint x: 386, endPoint y: 70, distance: 4.1
click at [386, 70] on div "<!-- It is possible to find which element was selected. --> <!-- Using $(this) …" at bounding box center [420, 93] width 107 height 167
